Goal: Task Accomplishment & Management: Use online tool/utility

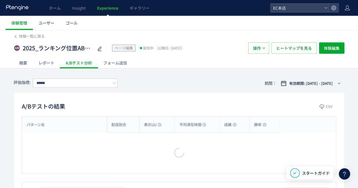
type input "****"
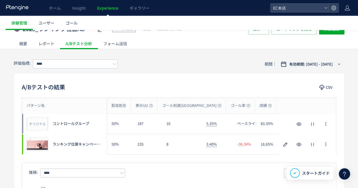
scroll to position [28, 0]
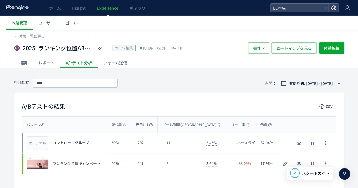
click at [279, 23] on ul "体験管理 ユーザー ゴール" at bounding box center [182, 23] width 352 height 14
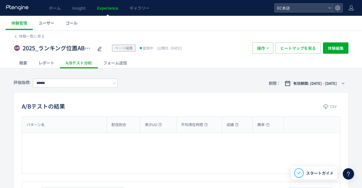
type input "****"
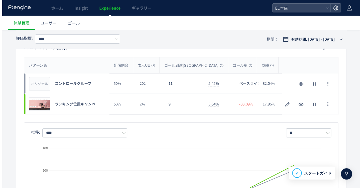
scroll to position [85, 0]
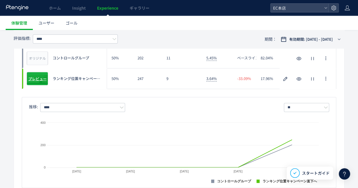
click at [33, 78] on span "プレビュー" at bounding box center [37, 78] width 18 height 5
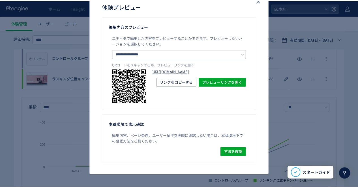
scroll to position [39, 0]
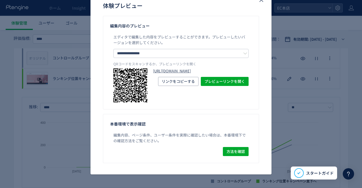
click at [193, 74] on link "[URL][DOMAIN_NAME]" at bounding box center [201, 71] width 96 height 5
click at [259, 1] on icon "close" at bounding box center [261, 0] width 7 height 7
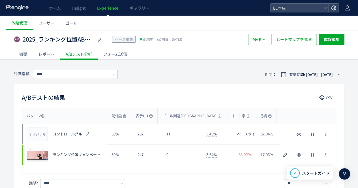
scroll to position [0, 0]
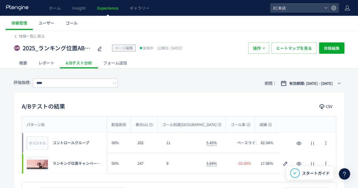
click at [46, 64] on div "レポート" at bounding box center [46, 62] width 27 height 11
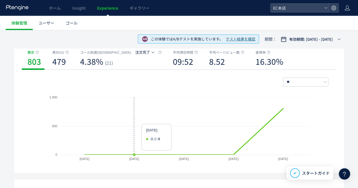
scroll to position [28, 0]
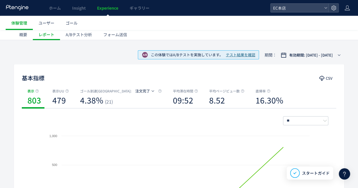
click at [21, 38] on div "概要" at bounding box center [23, 34] width 19 height 11
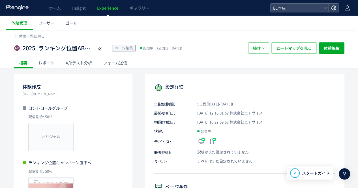
click at [114, 65] on div "フォーム送信" at bounding box center [115, 62] width 35 height 11
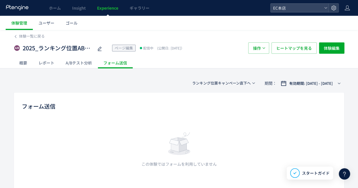
click at [47, 63] on div "レポート" at bounding box center [46, 62] width 27 height 11
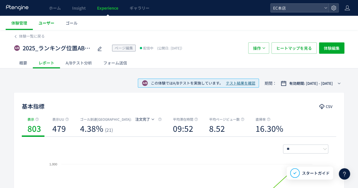
click at [46, 24] on span "ユーザー" at bounding box center [47, 23] width 16 height 6
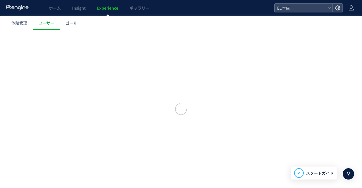
click at [67, 23] on div at bounding box center [181, 94] width 362 height 188
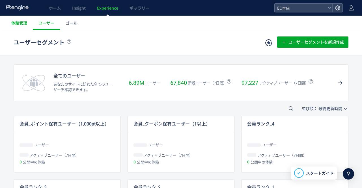
click at [23, 25] on span "体験管理" at bounding box center [19, 23] width 16 height 6
